Goal: Information Seeking & Learning: Learn about a topic

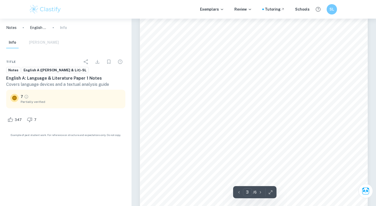
scroll to position [713, 0]
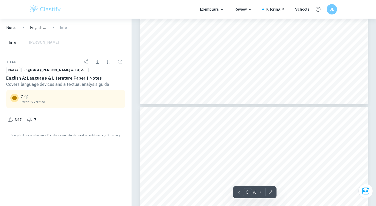
type input "4"
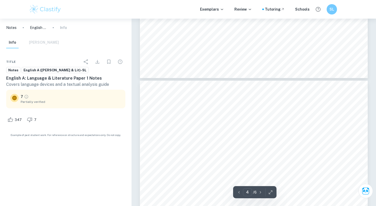
scroll to position [1025, 0]
click at [232, 129] on div "Paper 1 Textual Analysis Guide Planning Question selection • Read the questions…" at bounding box center [254, 171] width 228 height 322
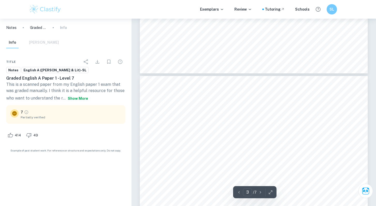
scroll to position [633, 0]
type input "5"
